Goal: Information Seeking & Learning: Learn about a topic

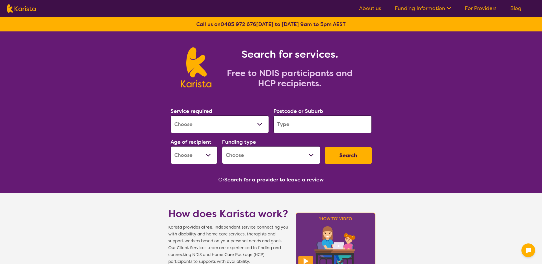
click at [250, 123] on select "Allied Health Assistant Assessment ([MEDICAL_DATA] or [MEDICAL_DATA]) Behaviour…" at bounding box center [220, 124] width 98 height 18
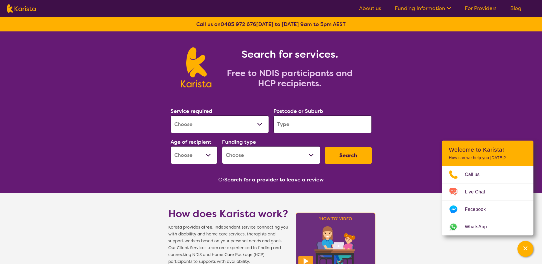
select select "[MEDICAL_DATA]"
click at [171, 115] on select "Allied Health Assistant Assessment ([MEDICAL_DATA] or [MEDICAL_DATA]) Behaviour…" at bounding box center [220, 124] width 98 height 18
click at [295, 119] on input "search" at bounding box center [322, 124] width 98 height 18
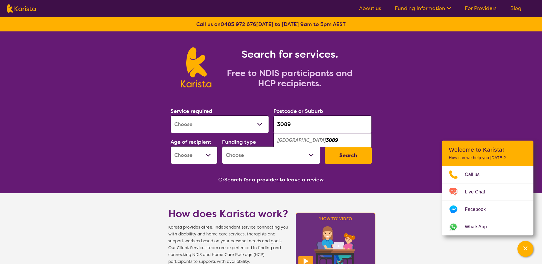
type input "3089"
click at [294, 139] on em "[GEOGRAPHIC_DATA]" at bounding box center [301, 140] width 49 height 6
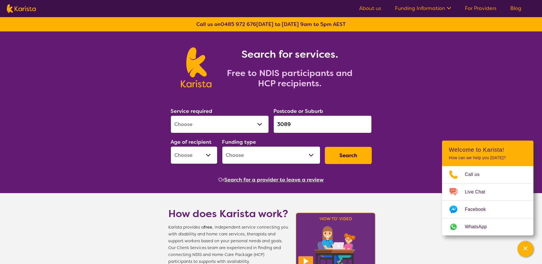
click at [206, 152] on select "Early Childhood - 0 to 9 Child - 10 to 11 Adolescent - 12 to 17 Adult - 18 to 6…" at bounding box center [194, 155] width 47 height 18
select select "EC"
click at [171, 146] on select "Early Childhood - 0 to 9 Child - 10 to 11 Adolescent - 12 to 17 Adult - 18 to 6…" at bounding box center [194, 155] width 47 height 18
click at [293, 151] on select "Home Care Package (HCP) National Disability Insurance Scheme (NDIS) I don't know" at bounding box center [271, 155] width 98 height 18
select select "i-don-t-know"
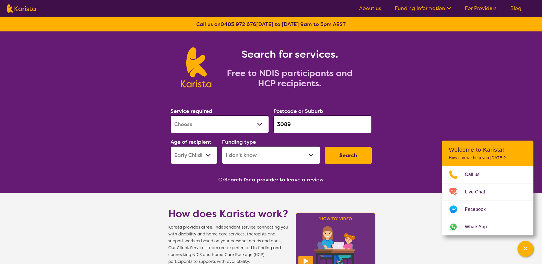
click at [222, 146] on select "Home Care Package (HCP) National Disability Insurance Scheme (NDIS) I don't know" at bounding box center [271, 155] width 98 height 18
click at [340, 153] on button "Search" at bounding box center [348, 155] width 47 height 17
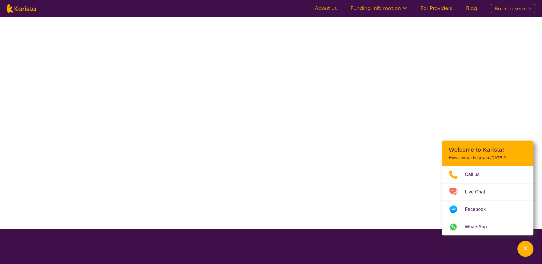
select select "[MEDICAL_DATA]"
select select "EC"
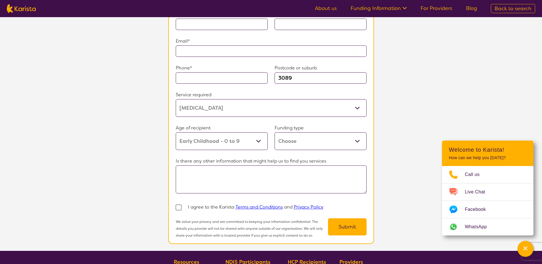
scroll to position [457, 0]
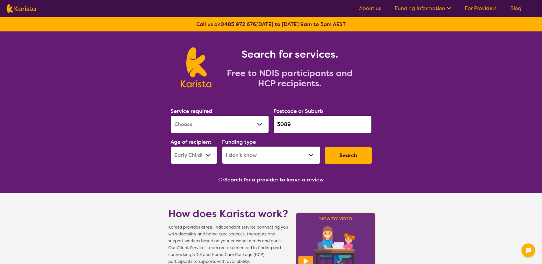
select select "[MEDICAL_DATA]"
select select "EC"
select select "i-don-t-know"
